Goal: Navigation & Orientation: Find specific page/section

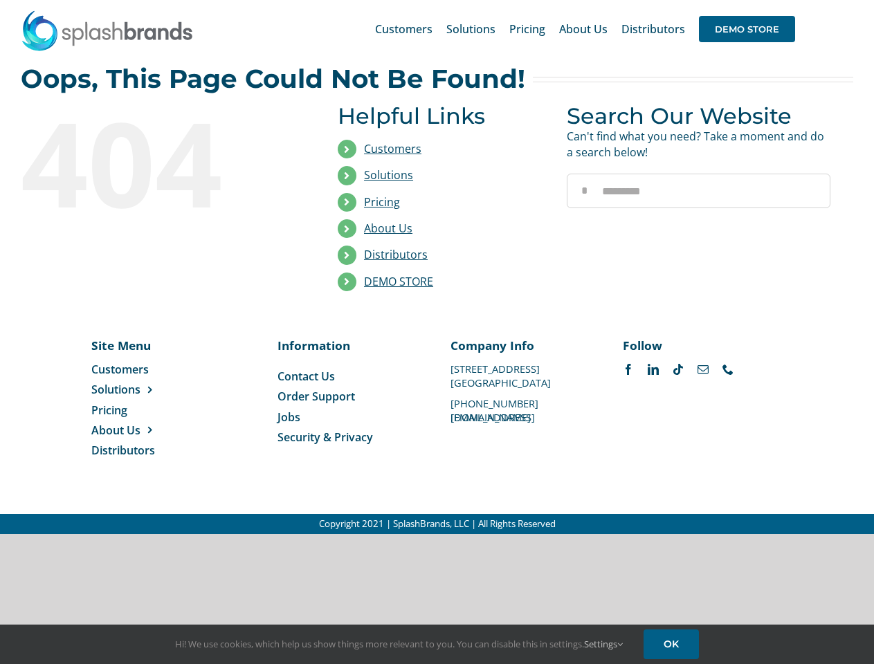
click at [437, 267] on li "Distributors" at bounding box center [442, 255] width 208 height 26
click at [789, 0] on div "Search for: * Customers Solutions Stores New Hire Kits Manufacturing Store Mark…" at bounding box center [437, 29] width 832 height 58
click at [747, 29] on span "DEMO STORE" at bounding box center [747, 29] width 96 height 26
click at [399, 282] on link "DEMO STORE" at bounding box center [398, 281] width 69 height 15
click at [138, 390] on span "Solutions" at bounding box center [115, 389] width 49 height 15
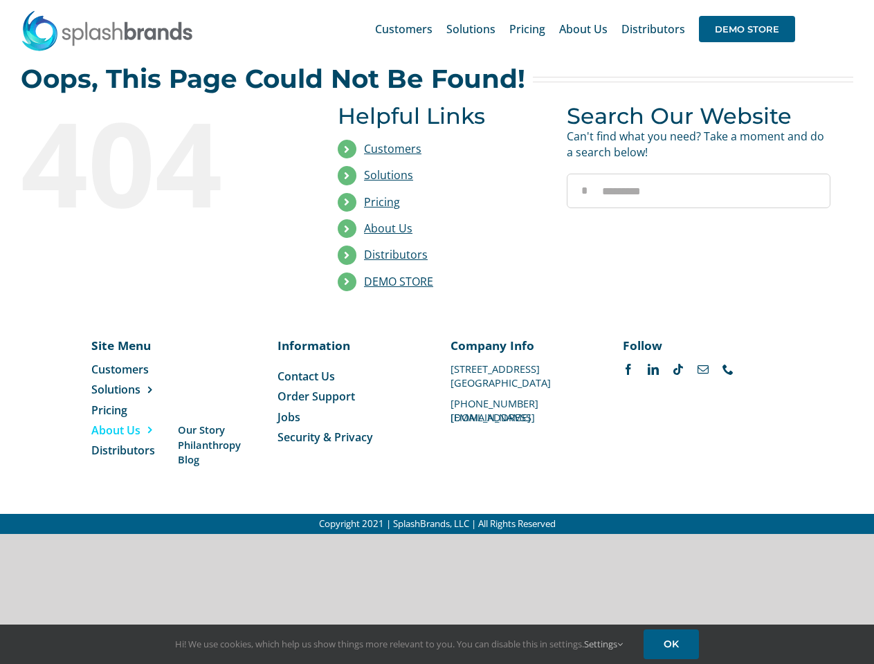
click at [138, 430] on span "About Us" at bounding box center [115, 430] width 49 height 15
click at [604, 644] on link "Settings" at bounding box center [603, 644] width 39 height 12
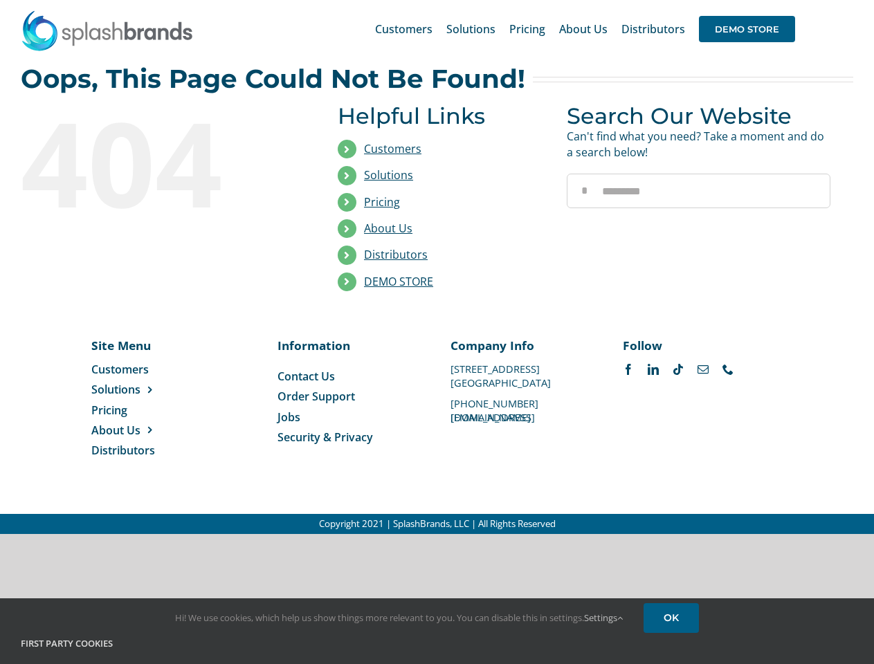
click at [673, 644] on h4 "First Party Cookies" at bounding box center [437, 644] width 832 height 14
